Goal: Task Accomplishment & Management: Use online tool/utility

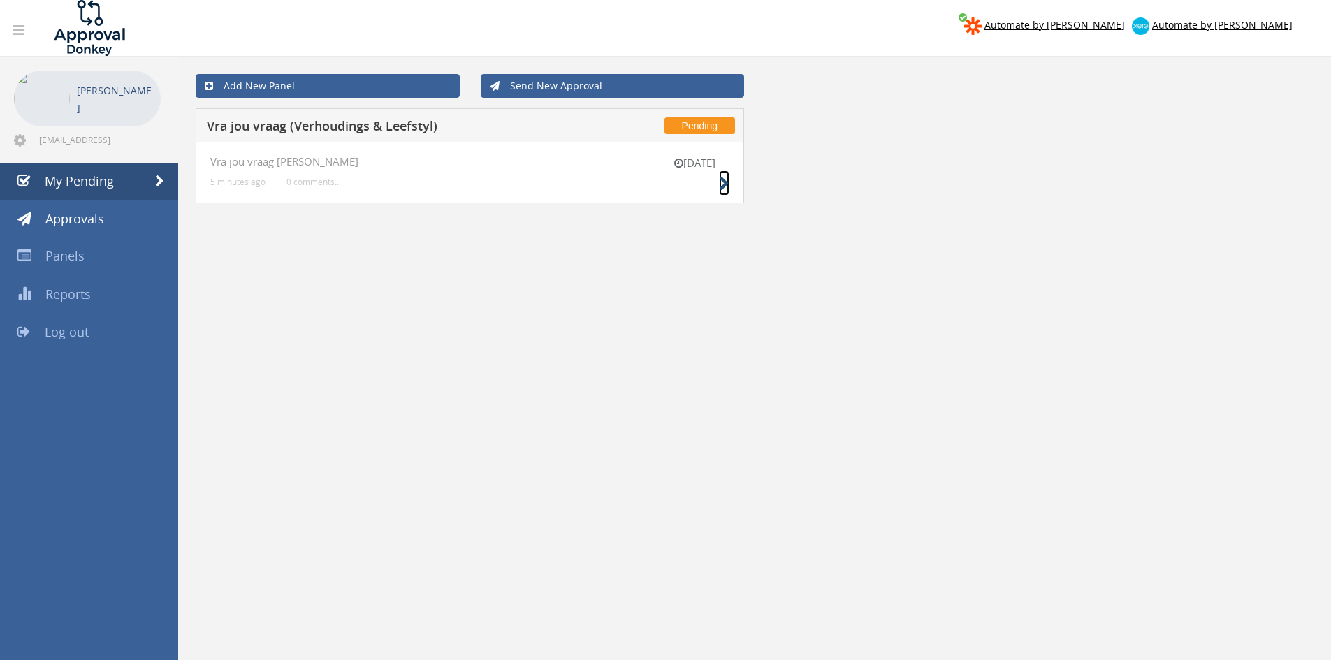
click at [725, 187] on icon at bounding box center [724, 184] width 10 height 15
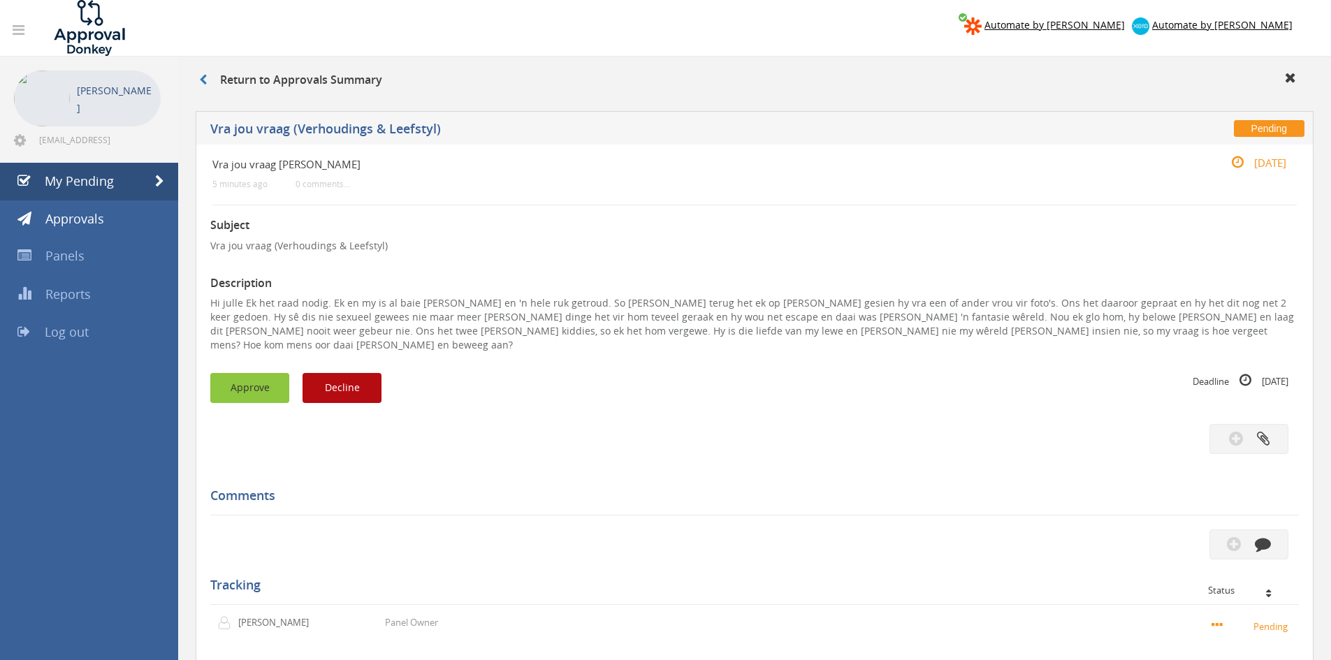
click at [227, 384] on button "Approve" at bounding box center [249, 388] width 79 height 30
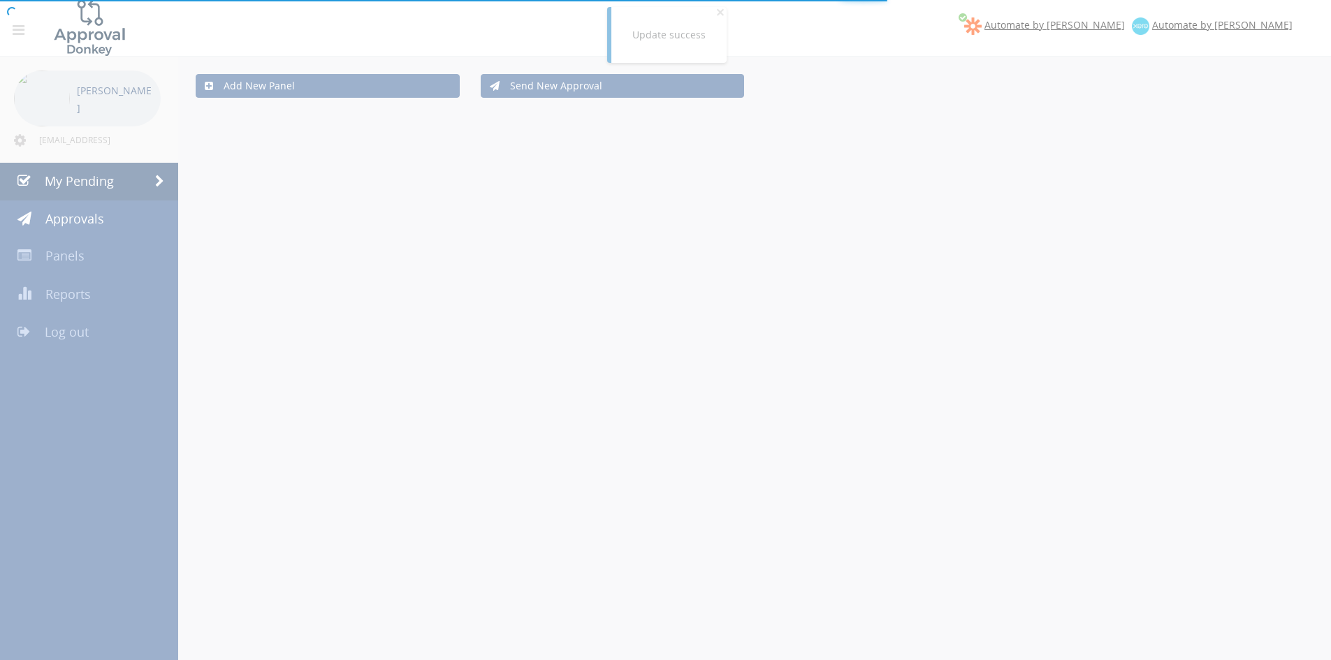
click at [99, 334] on div at bounding box center [665, 330] width 1331 height 660
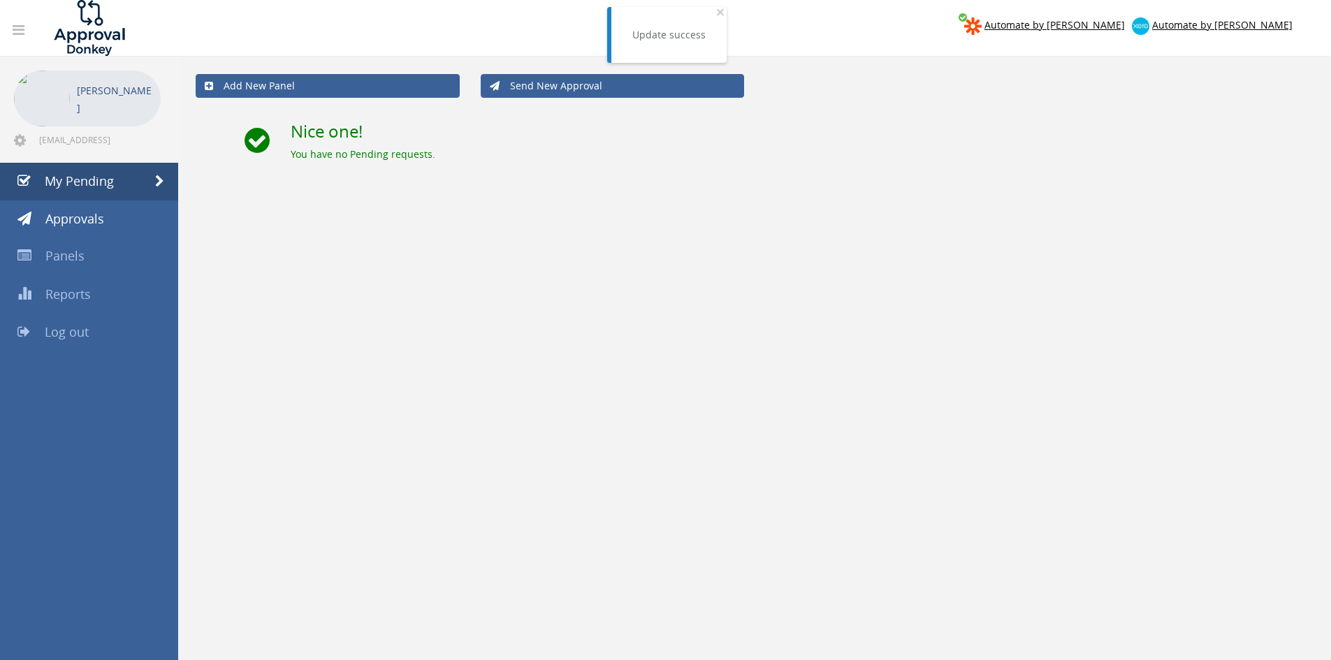
click at [88, 335] on link "Log out" at bounding box center [89, 333] width 178 height 38
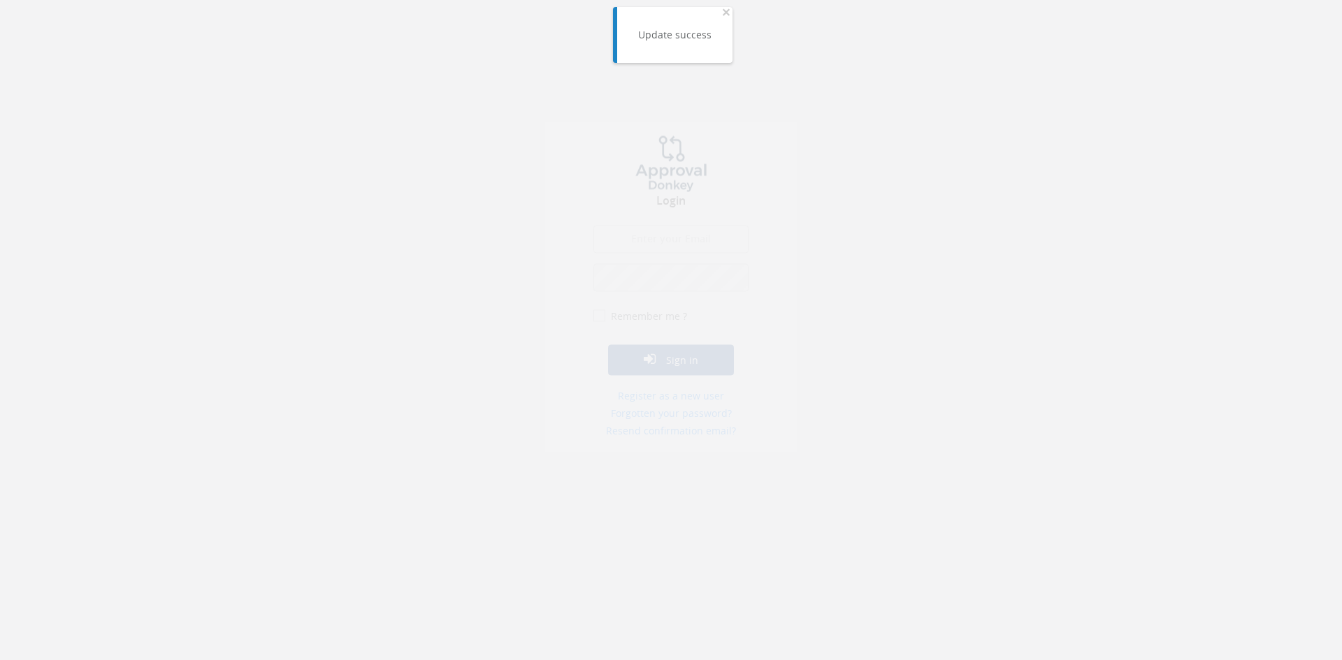
click at [632, 246] on input "email" at bounding box center [670, 252] width 155 height 28
type input "info@trouidees.co.za"
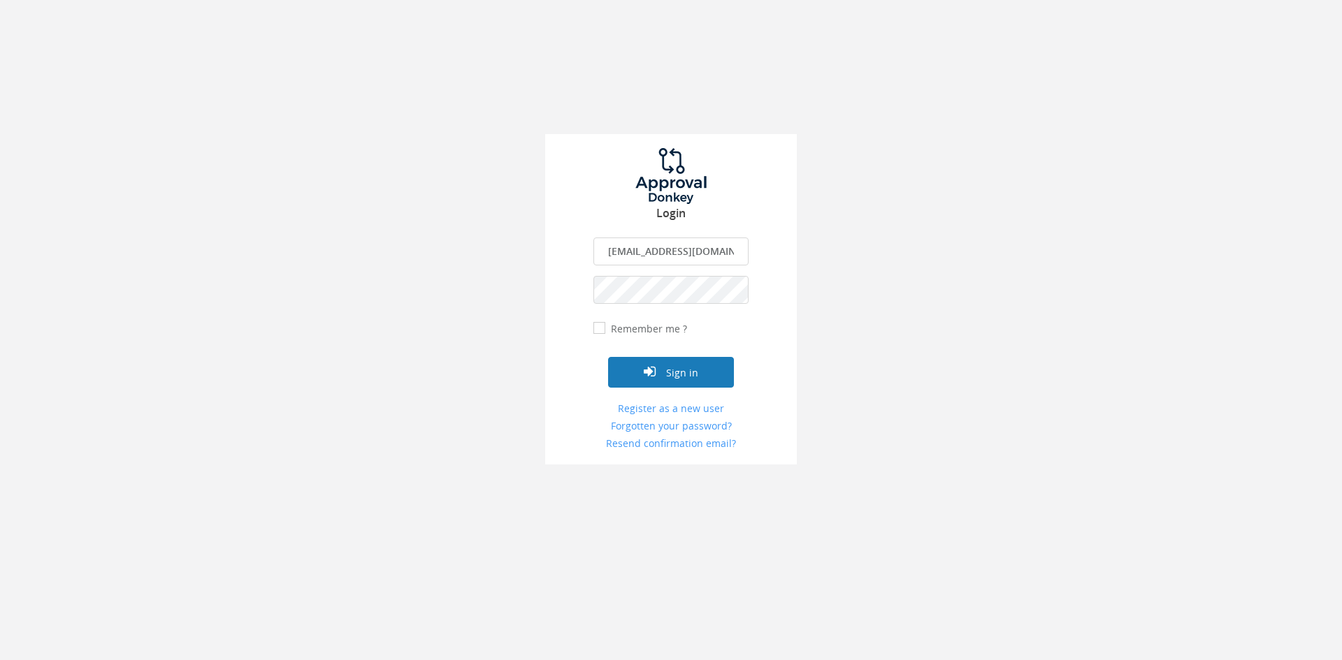
click at [667, 360] on button "Sign in" at bounding box center [671, 372] width 126 height 31
click at [608, 357] on button "Sign in" at bounding box center [671, 372] width 126 height 31
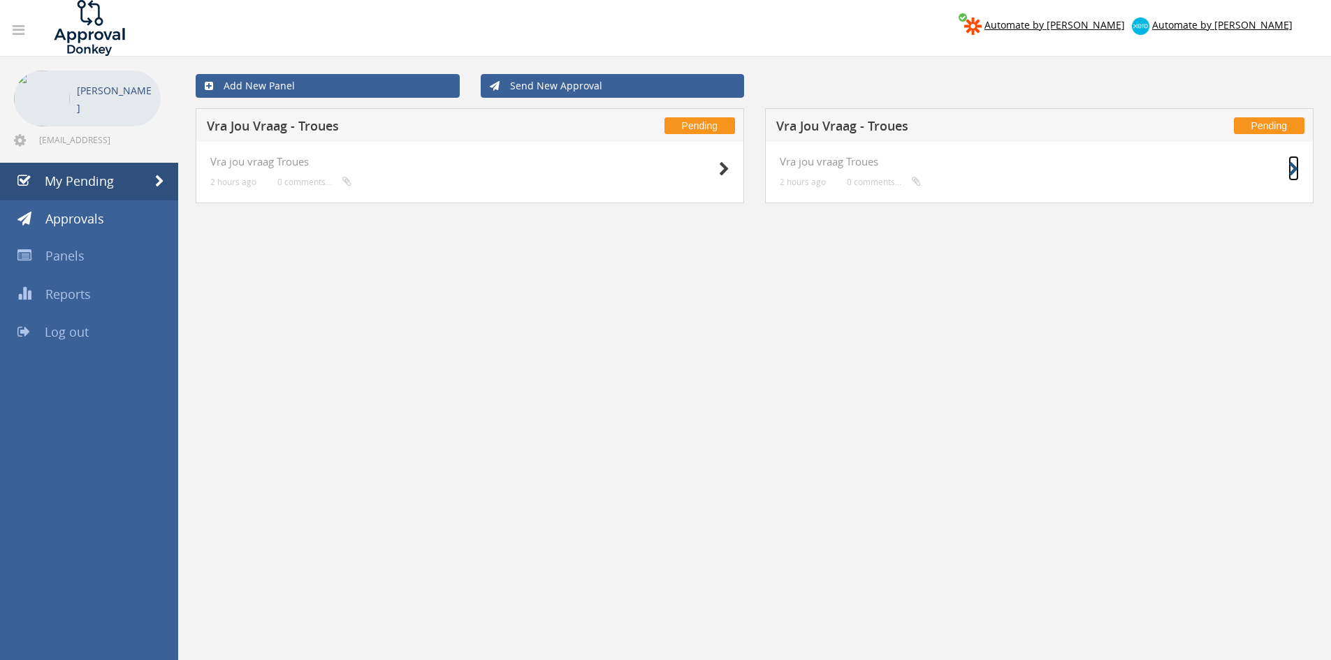
click at [1293, 168] on icon at bounding box center [1293, 169] width 10 height 15
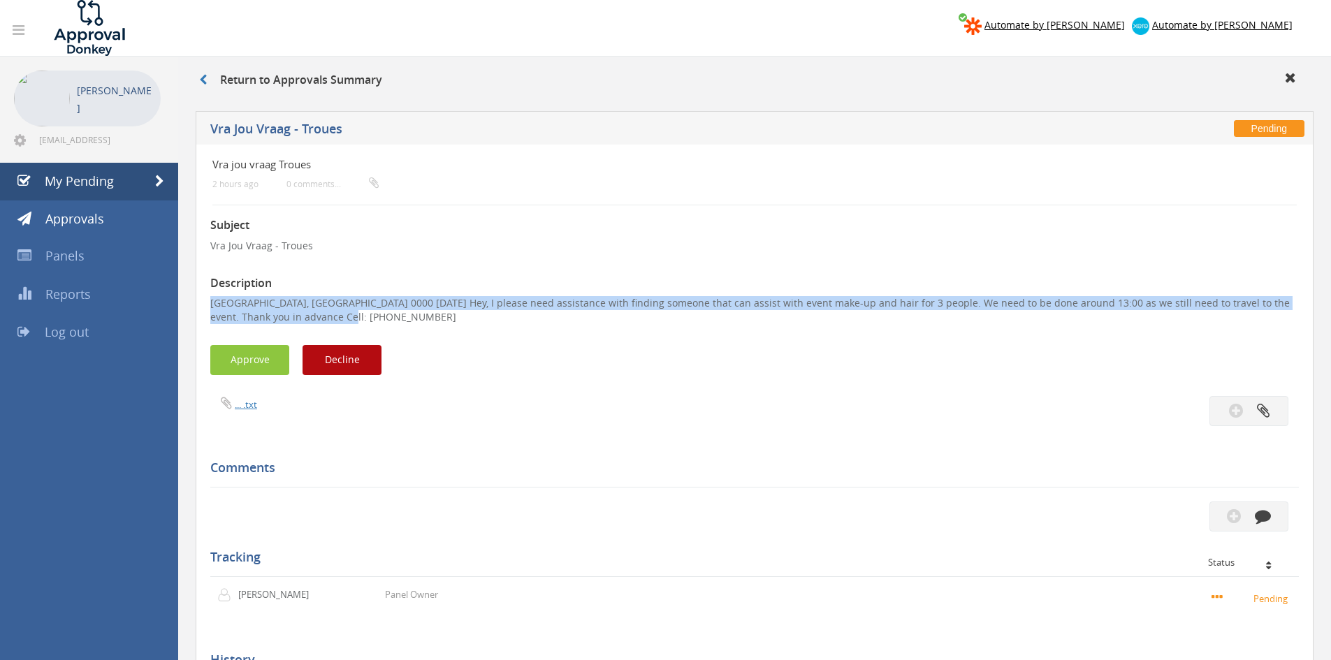
drag, startPoint x: 311, startPoint y: 314, endPoint x: 206, endPoint y: 298, distance: 106.0
click at [206, 298] on div "Vra jou vraag Troues 2 hours ago 0 comments... Subject Vra Jou Vraag - Troues D…" at bounding box center [755, 478] width 1118 height 667
copy p "Constantia, Cape Town 0000 Saturday 25 October 2025 Hey, I please need assistan…"
click at [352, 349] on button "Decline" at bounding box center [342, 360] width 79 height 30
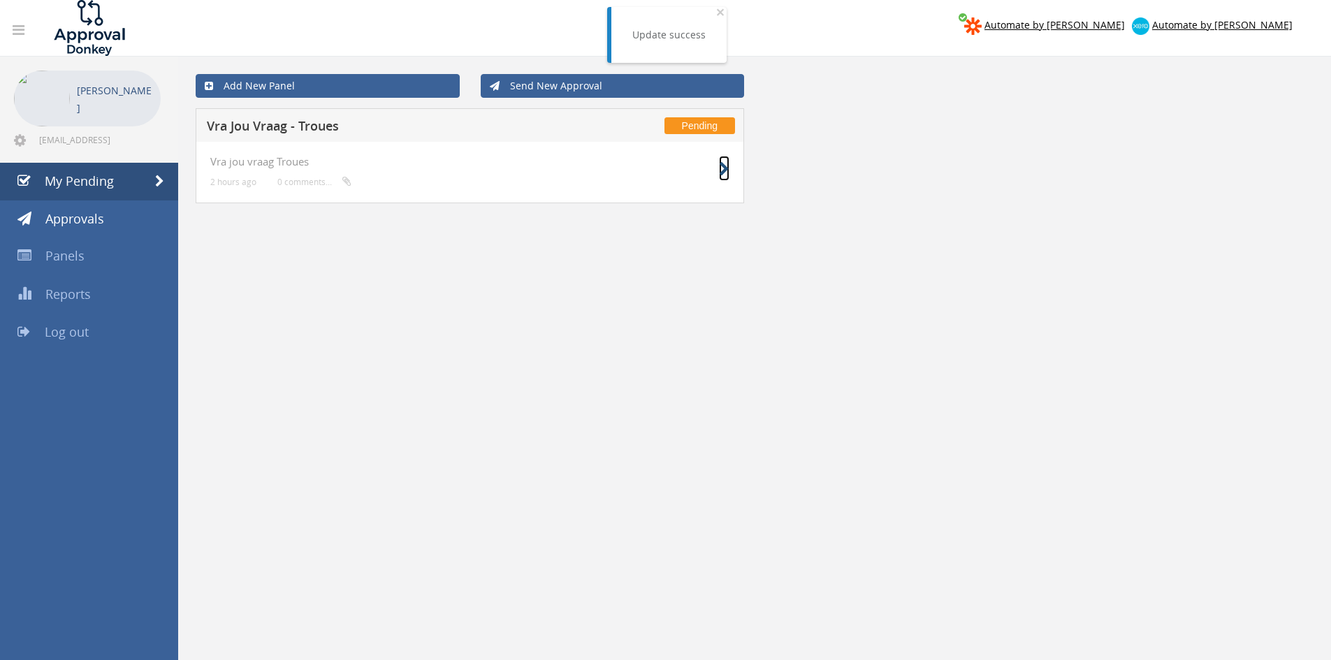
click at [719, 163] on icon at bounding box center [724, 169] width 10 height 15
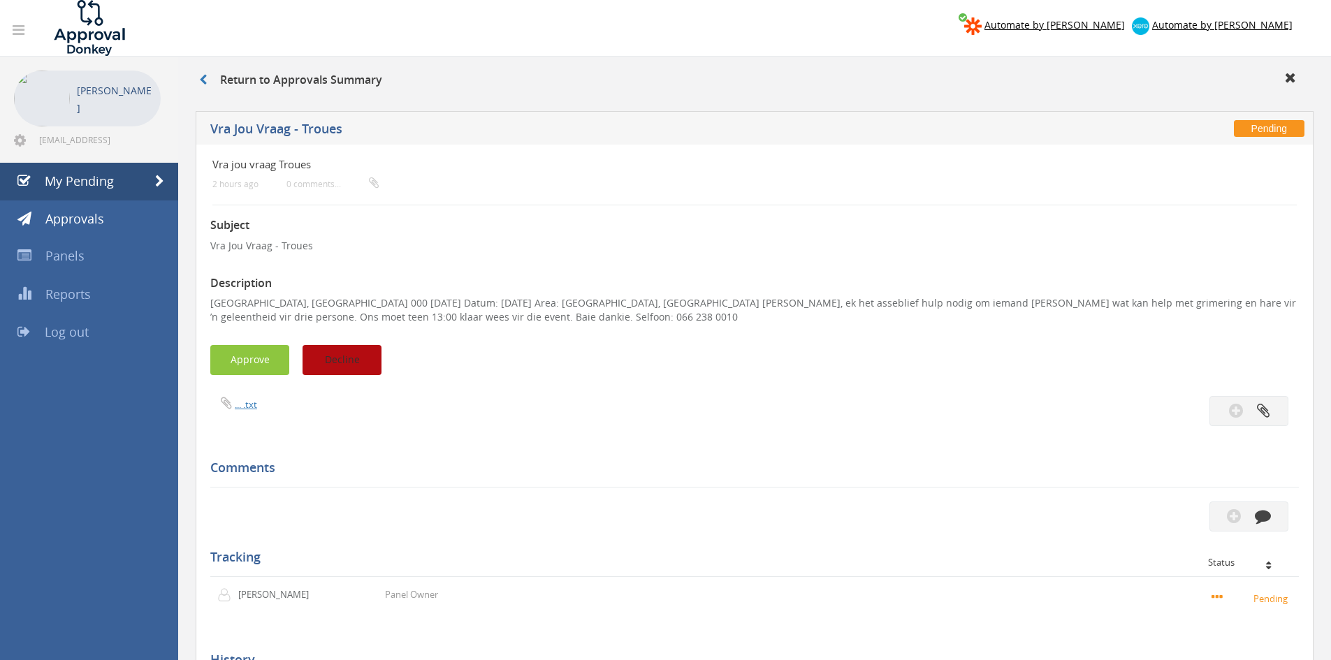
click at [361, 356] on button "Decline" at bounding box center [342, 360] width 79 height 30
